Goal: Task Accomplishment & Management: Use online tool/utility

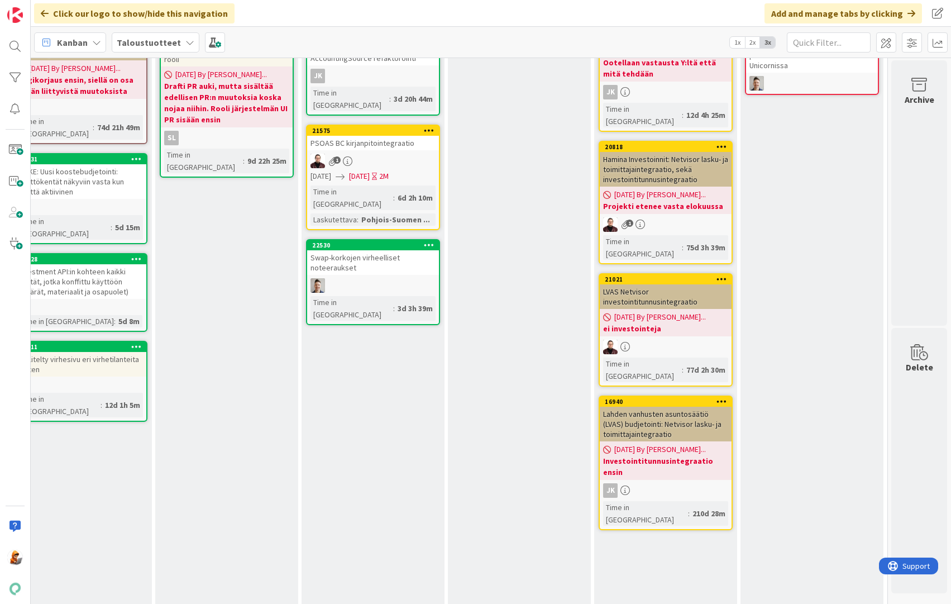
scroll to position [0, 1402]
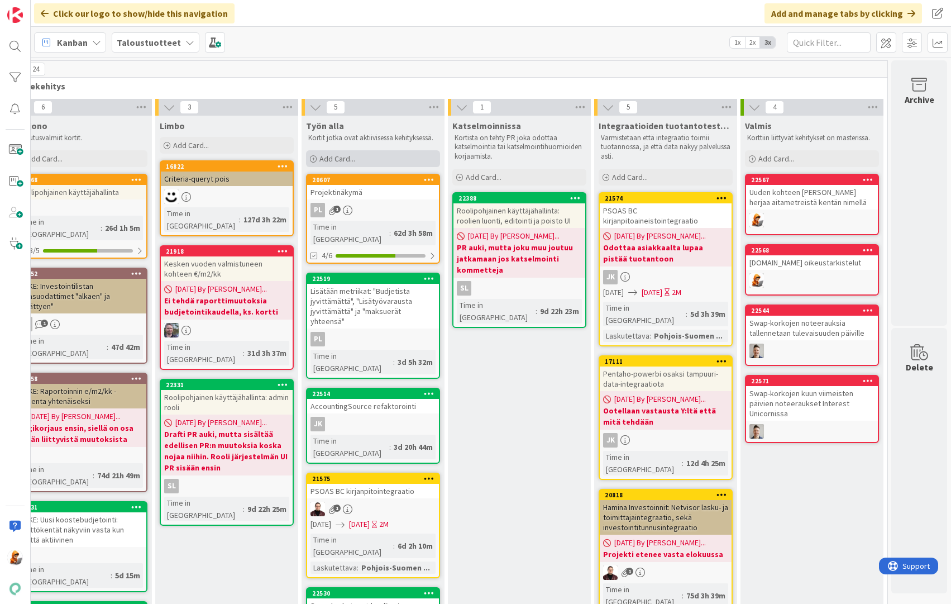
click at [337, 162] on span "Add Card..." at bounding box center [337, 159] width 36 height 10
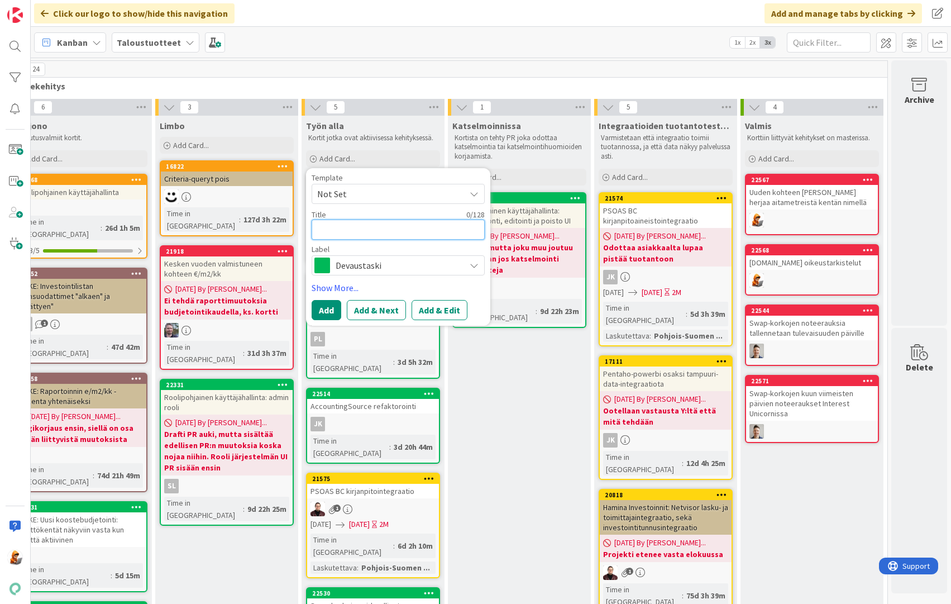
paste textarea "Kohdehistoriarivin poiston jälkeen poistettu CompanyId jää Target-tauluun kohte…"
type textarea "Kohdehistoriarivin poiston jälkeen poistettu CompanyId jää Target-tauluun kohte…"
type textarea "x"
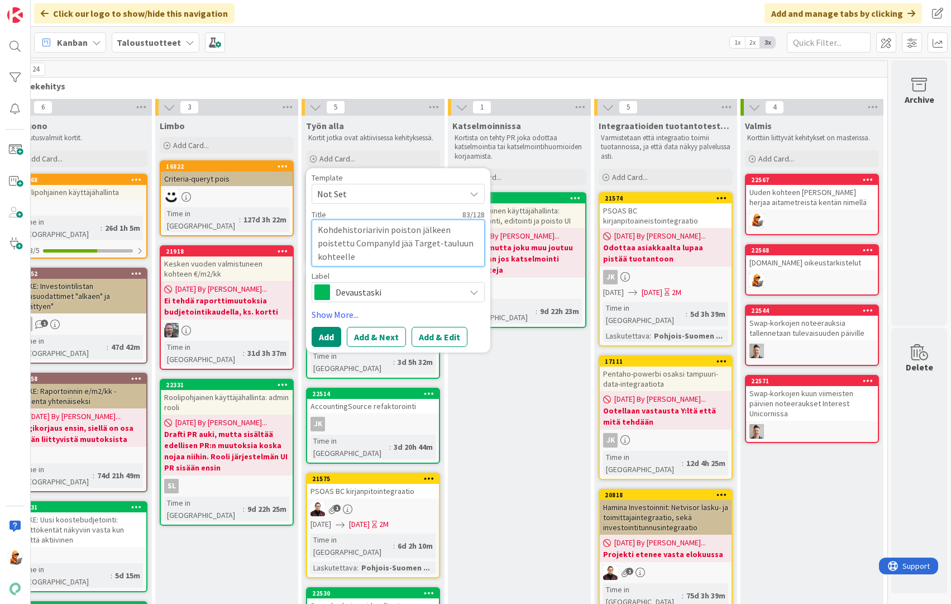
type textarea "Kohdehistoriarivin poiston jälkeen poistettu CompanyId jää Target-tauluun kohte…"
drag, startPoint x: 364, startPoint y: 282, endPoint x: 364, endPoint y: 288, distance: 6.2
click at [363, 282] on div "Devaustaski" at bounding box center [398, 292] width 173 height 20
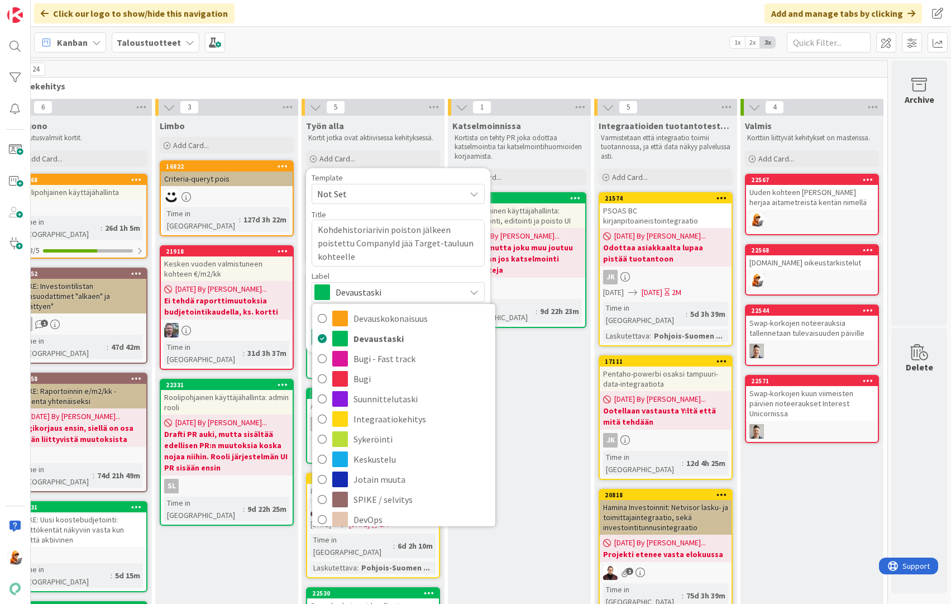
click at [365, 292] on span "Devaustaski" at bounding box center [398, 292] width 124 height 16
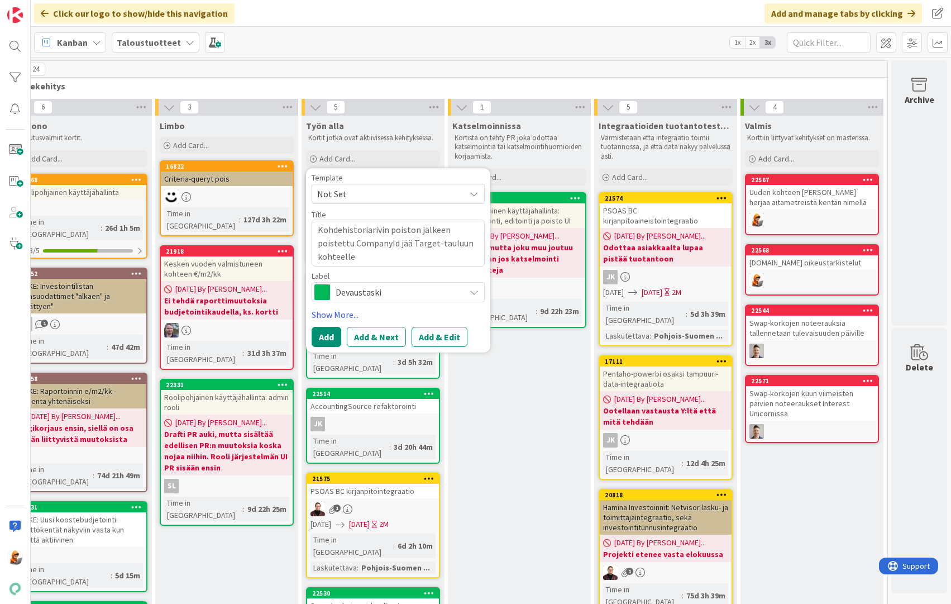
drag, startPoint x: 367, startPoint y: 292, endPoint x: 367, endPoint y: 303, distance: 11.2
click at [366, 293] on span "Devaustaski" at bounding box center [398, 292] width 124 height 16
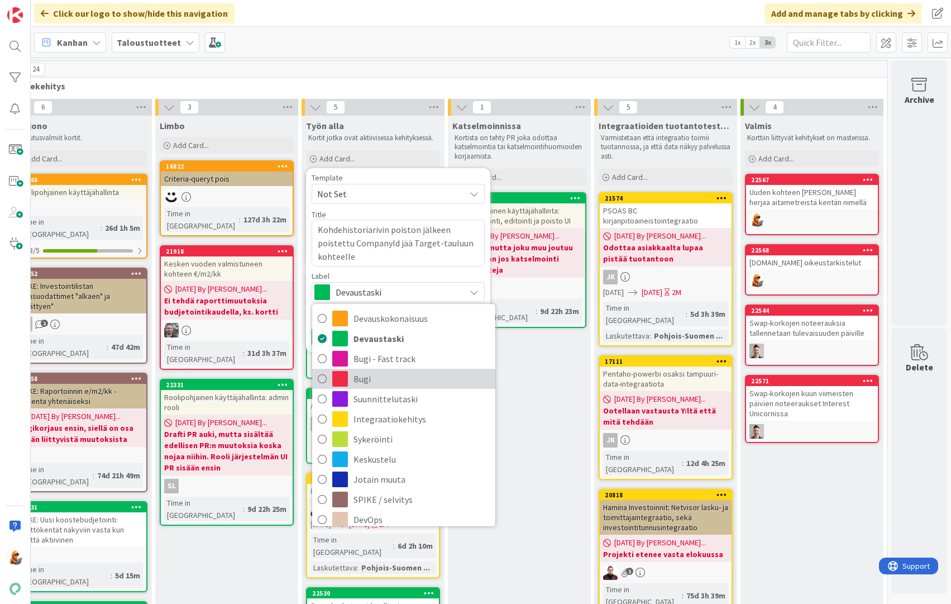
click at [364, 370] on span "Bugi" at bounding box center [421, 378] width 136 height 17
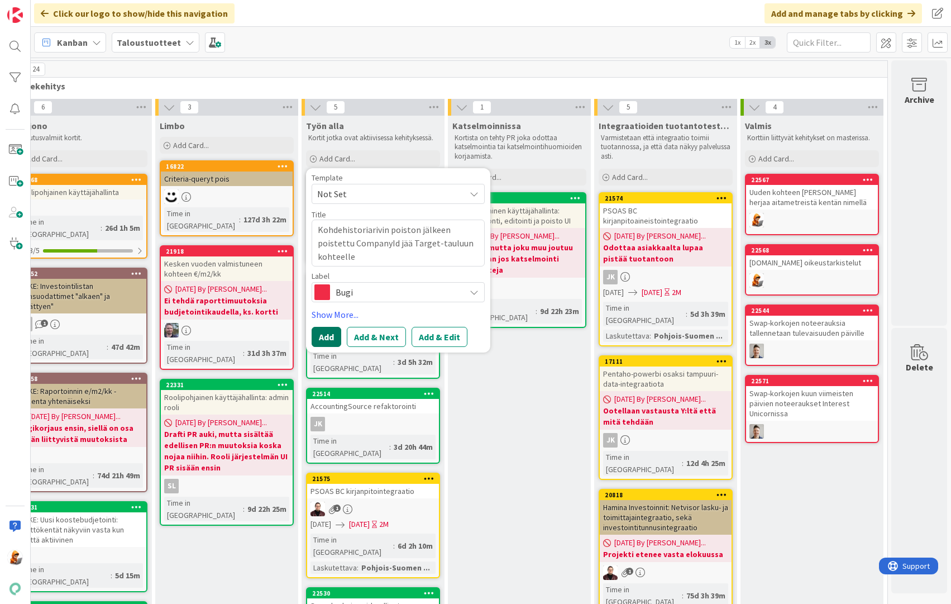
click at [325, 338] on button "Add" at bounding box center [327, 337] width 30 height 20
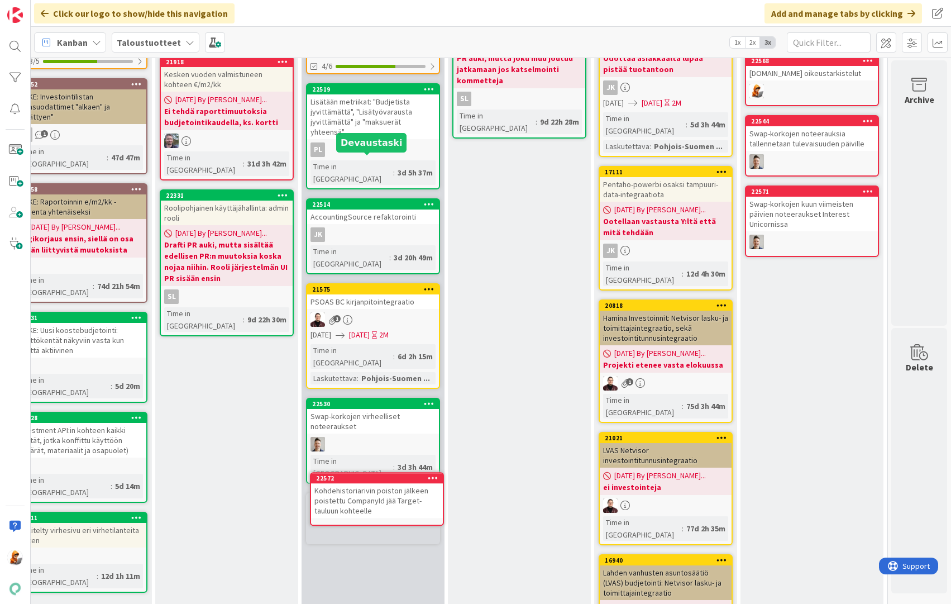
scroll to position [202, 1402]
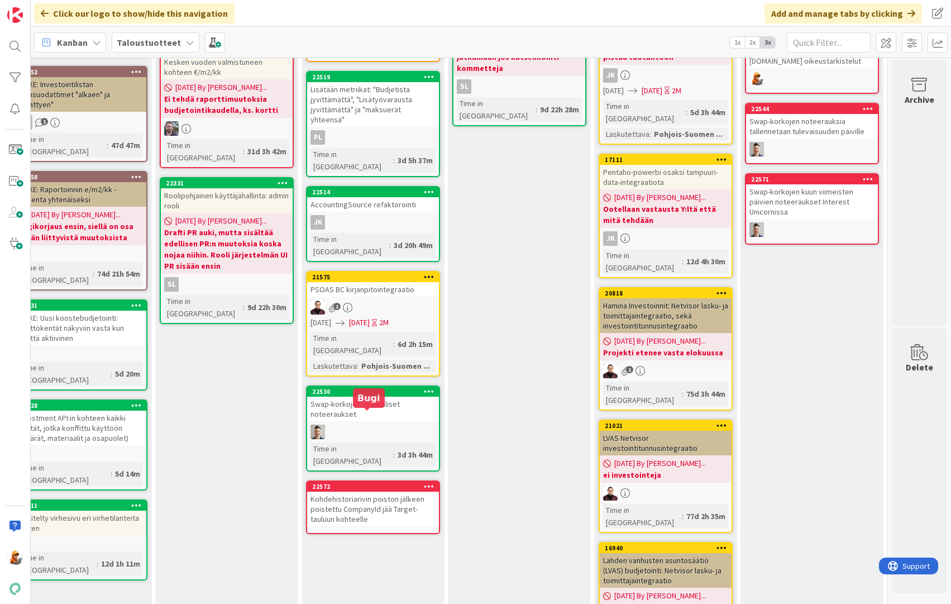
click at [324, 482] on div "22572" at bounding box center [375, 486] width 127 height 8
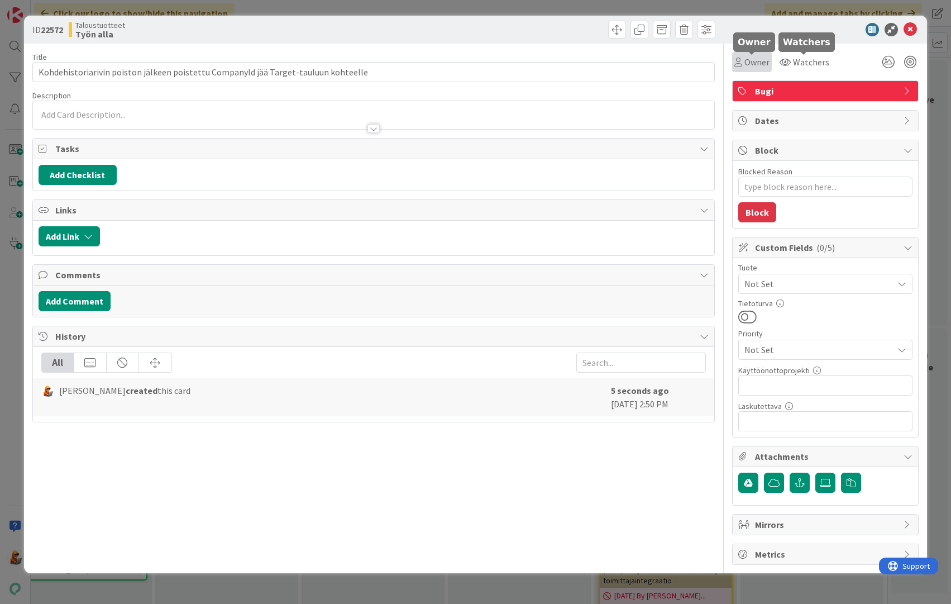
click at [756, 66] on span "Owner" at bounding box center [756, 61] width 25 height 13
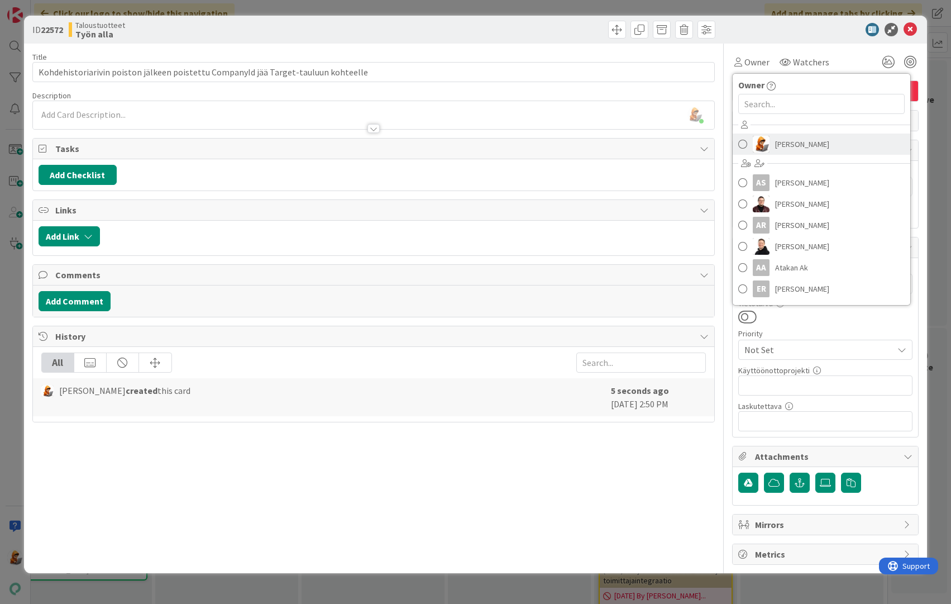
click at [782, 147] on span "[PERSON_NAME]" at bounding box center [802, 144] width 54 height 17
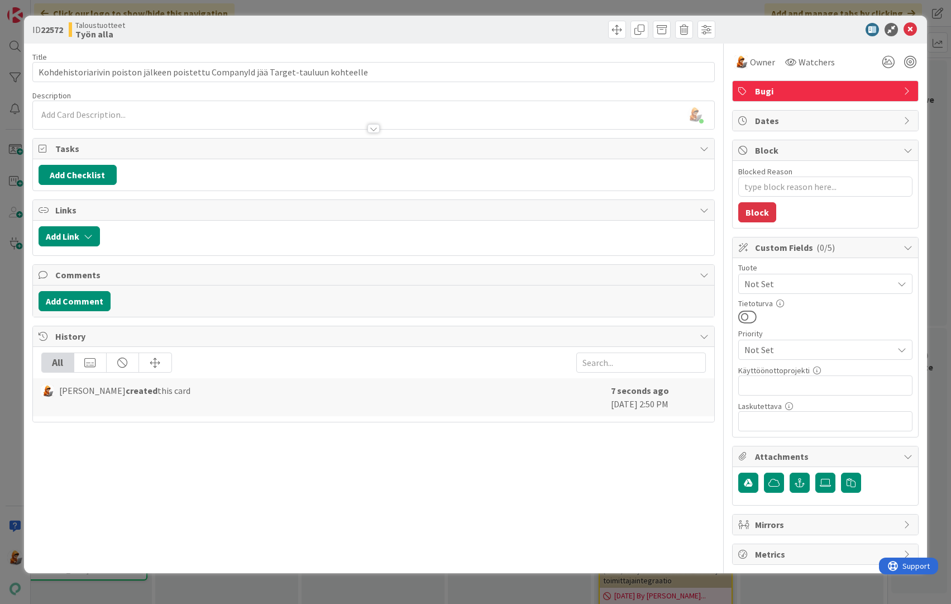
type textarea "x"
click at [917, 26] on div at bounding box center [820, 29] width 198 height 13
click at [915, 28] on icon at bounding box center [910, 29] width 13 height 13
